Goal: Find specific page/section: Find specific page/section

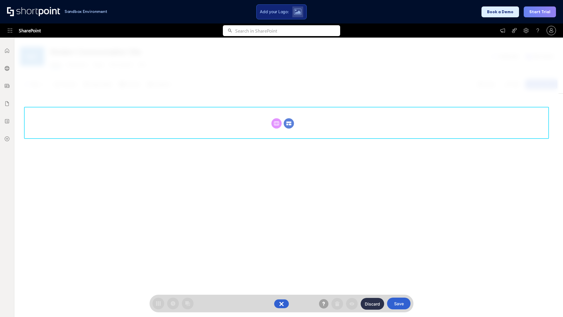
click at [289, 123] on circle at bounding box center [289, 123] width 10 height 10
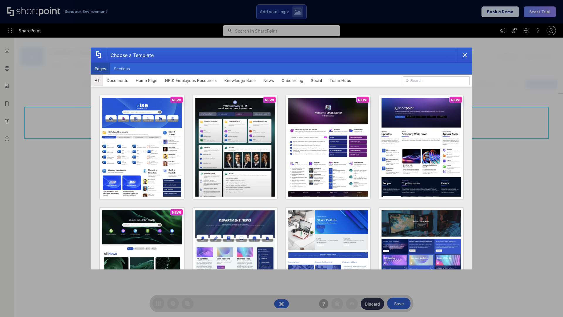
click at [100, 69] on button "Pages" at bounding box center [100, 69] width 19 height 12
type input "Team Hub 4"
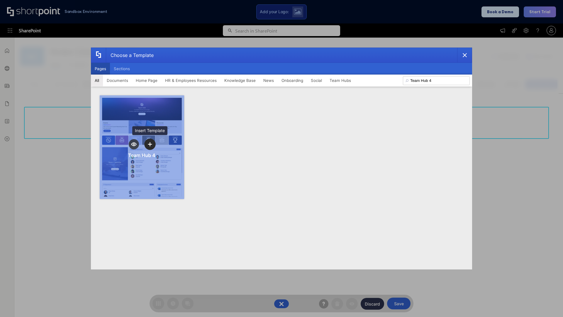
click at [150, 144] on icon "template selector" at bounding box center [150, 144] width 4 height 4
